Goal: Task Accomplishment & Management: Manage account settings

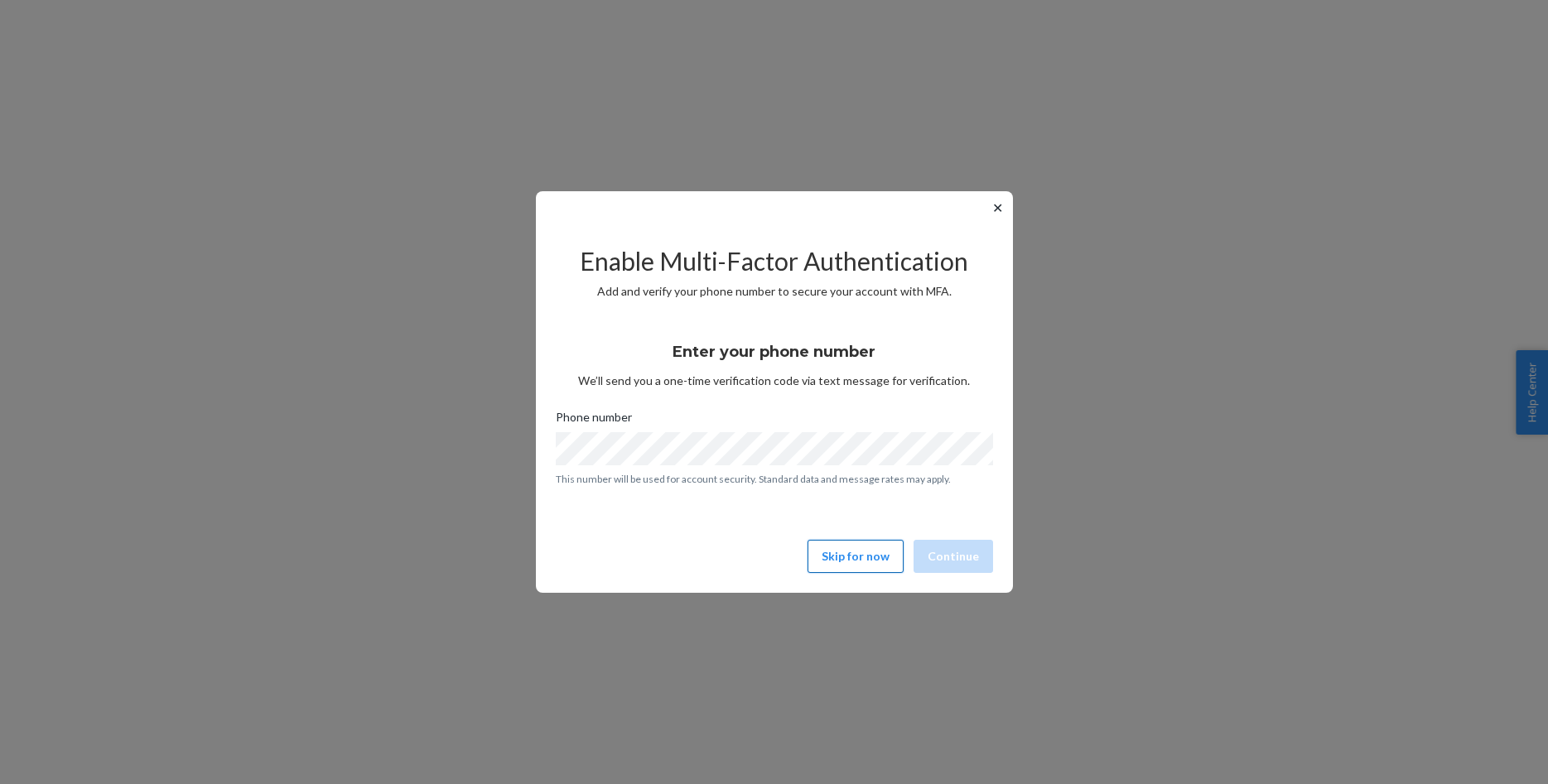
click at [843, 561] on button "Skip for now" at bounding box center [856, 557] width 96 height 33
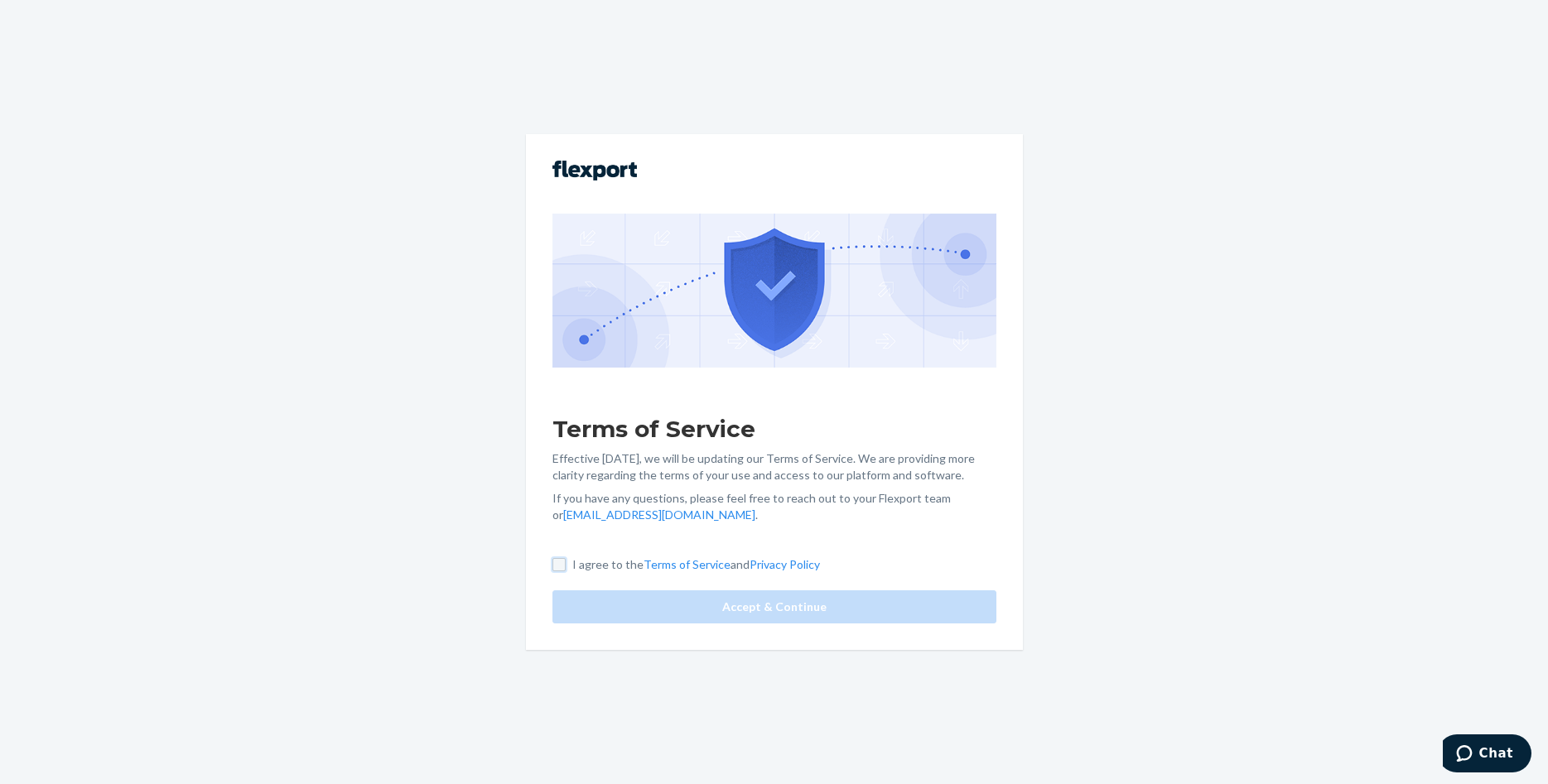
click at [559, 564] on input "I agree to the Terms of Service and Privacy Policy" at bounding box center [559, 564] width 13 height 13
checkbox input "true"
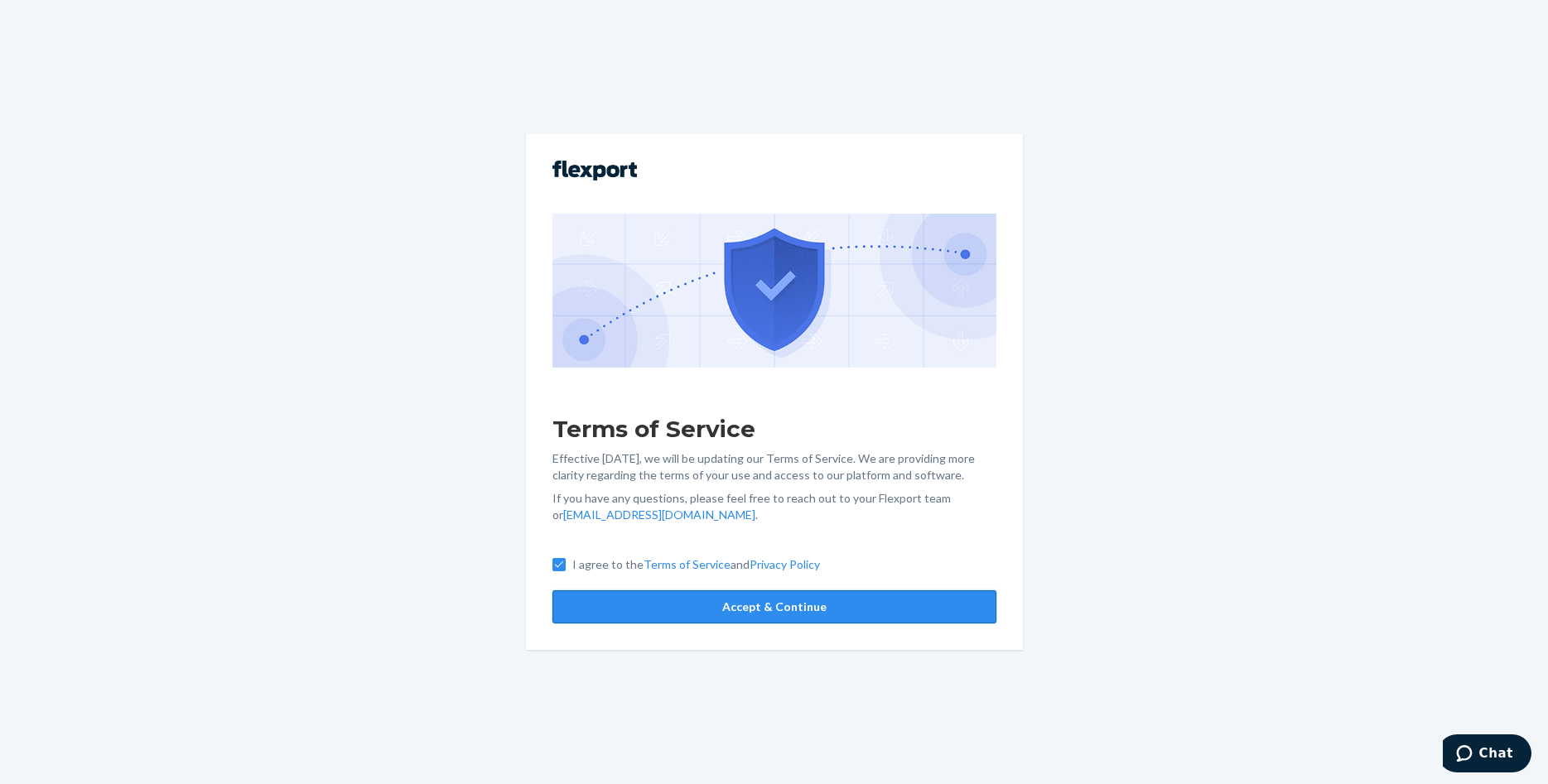
click at [783, 600] on button "Accept & Continue" at bounding box center [774, 607] width 444 height 33
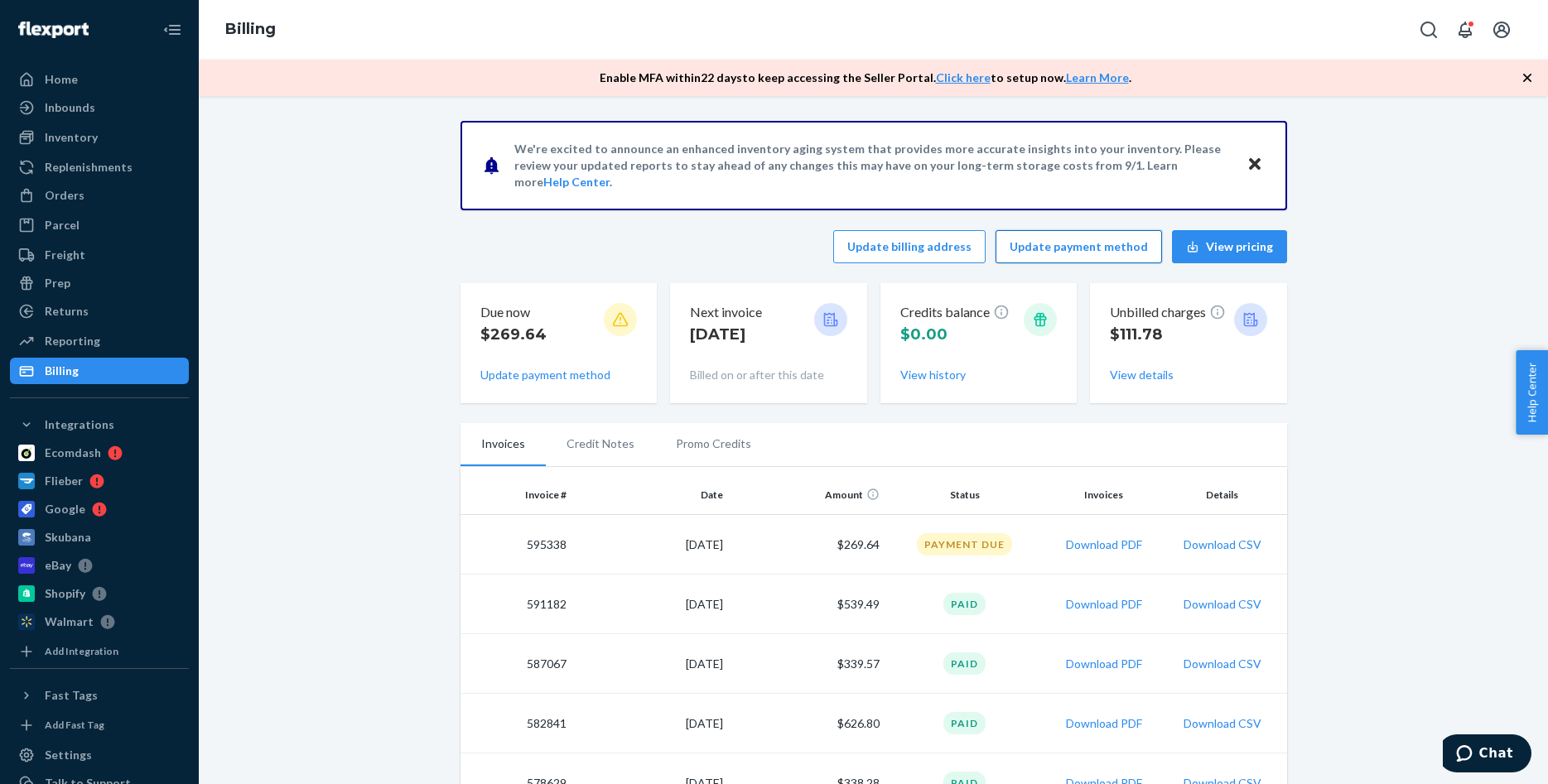
click at [1111, 242] on button "Update payment method" at bounding box center [1079, 247] width 167 height 33
click at [1064, 249] on button "Update payment method" at bounding box center [1079, 247] width 167 height 33
click at [530, 375] on button "Update payment method" at bounding box center [546, 374] width 130 height 16
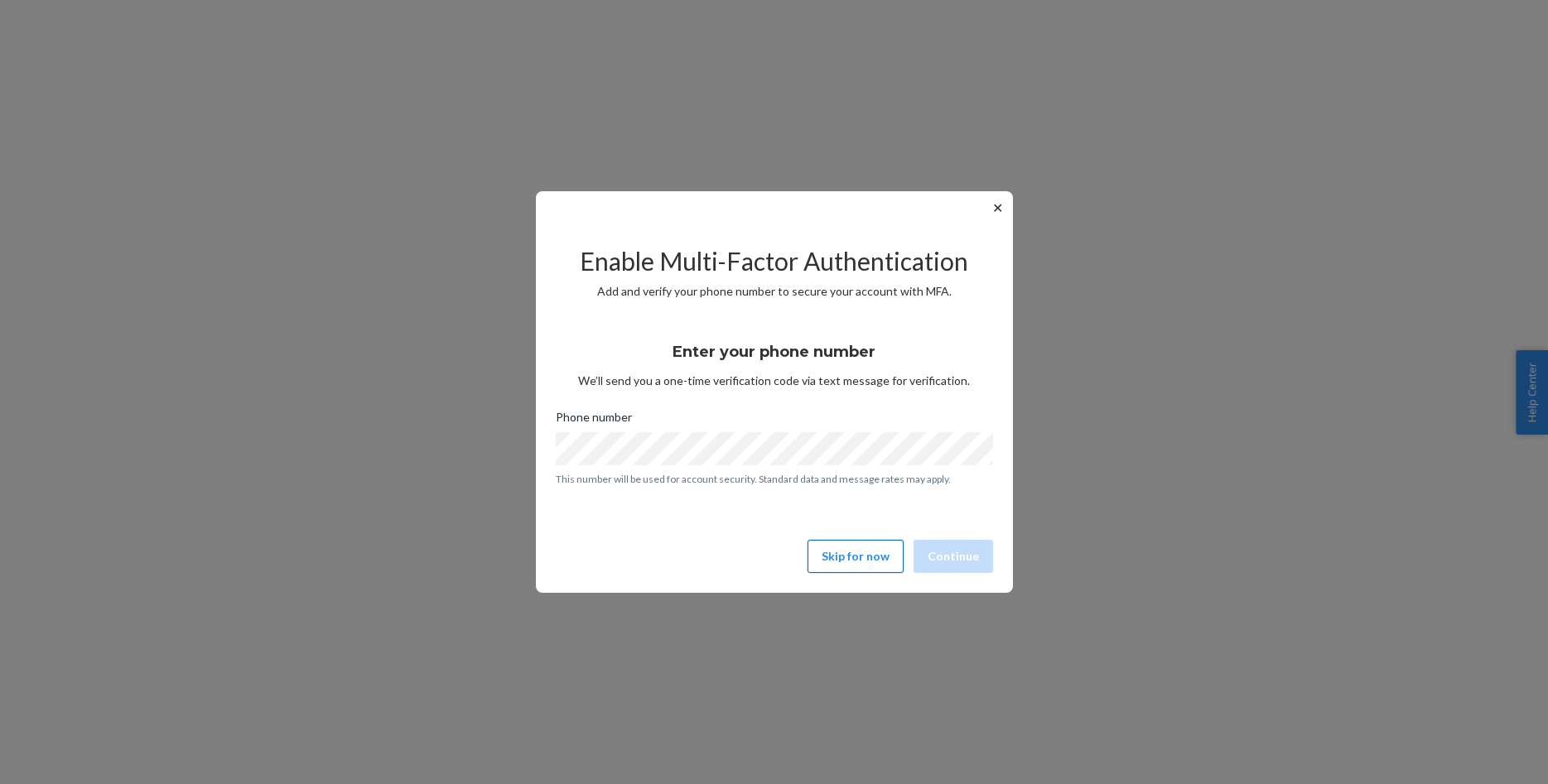
click at [870, 563] on button "Skip for now" at bounding box center [856, 557] width 96 height 33
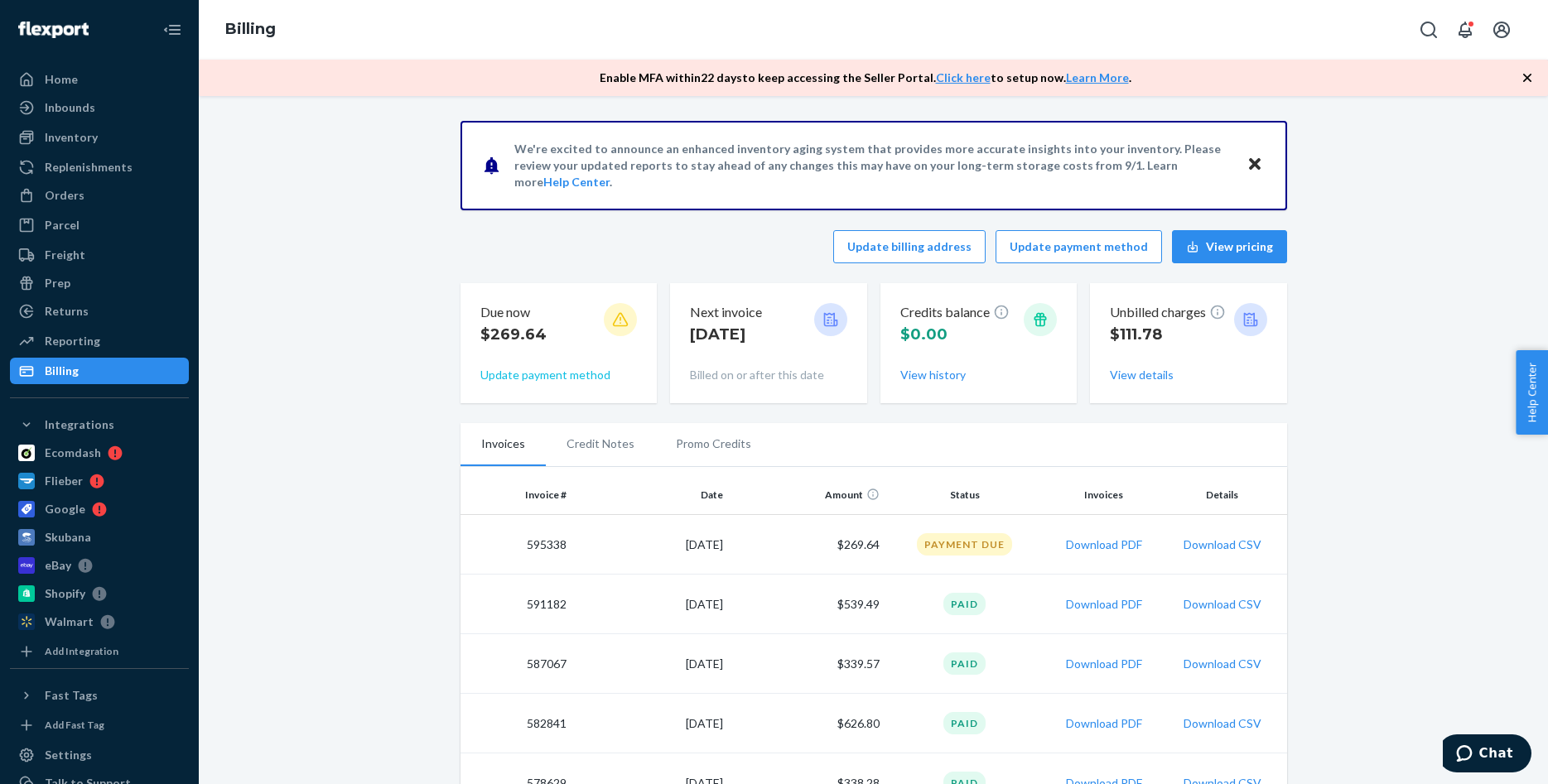
click at [548, 370] on button "Update payment method" at bounding box center [546, 374] width 130 height 16
